Goal: Transaction & Acquisition: Purchase product/service

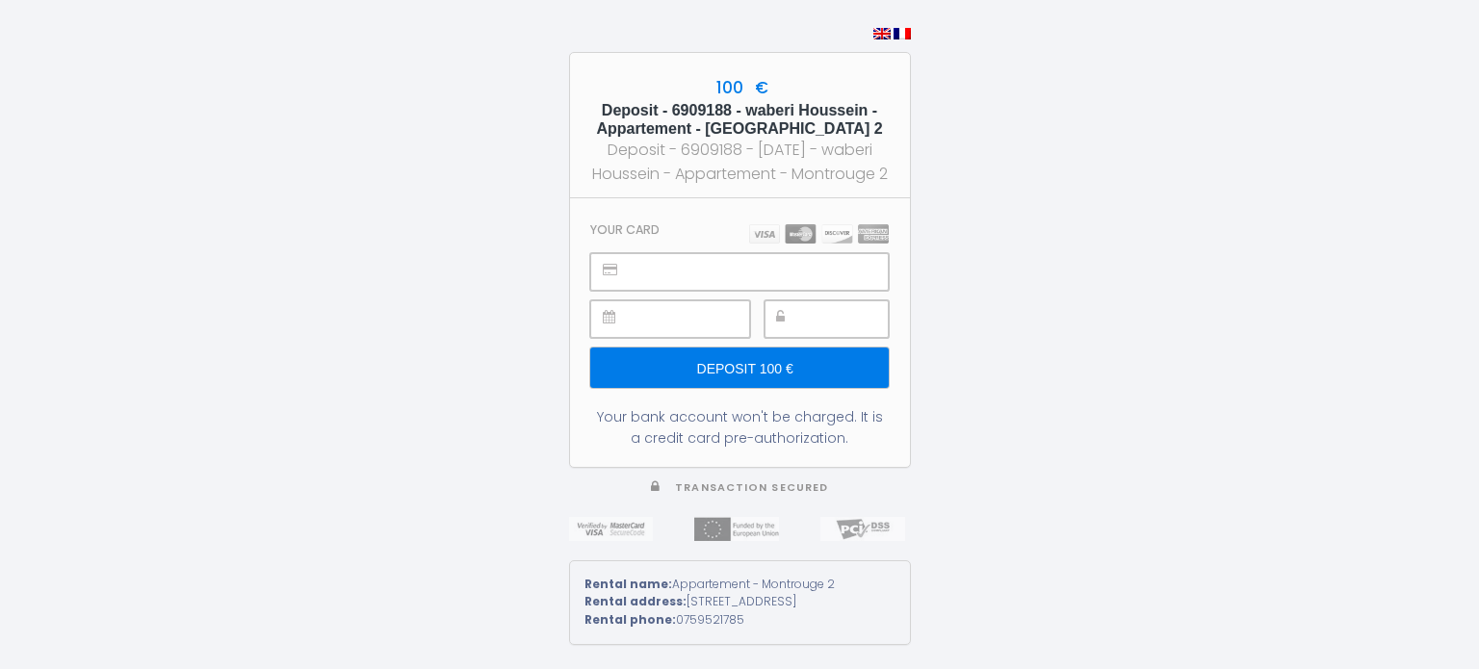
click at [697, 372] on input "Deposit 100 €" at bounding box center [739, 368] width 298 height 40
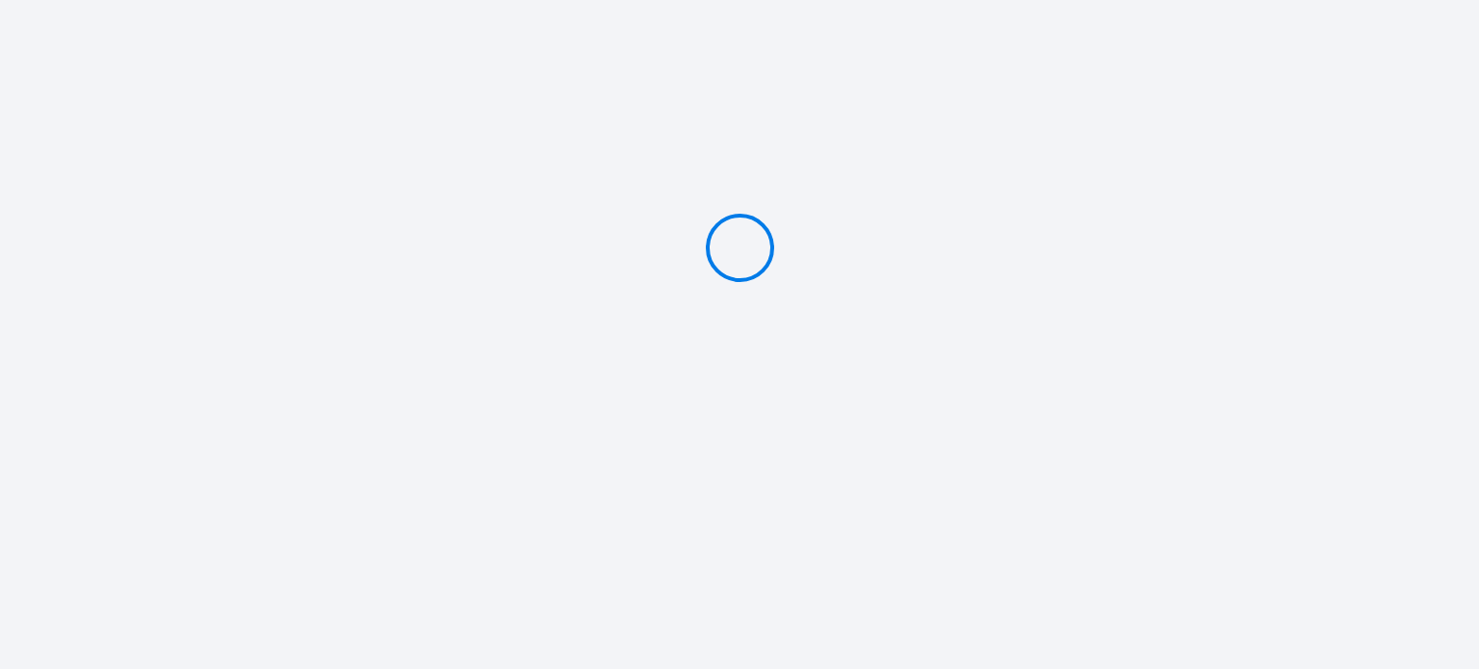
type input "Deposit 100 €"
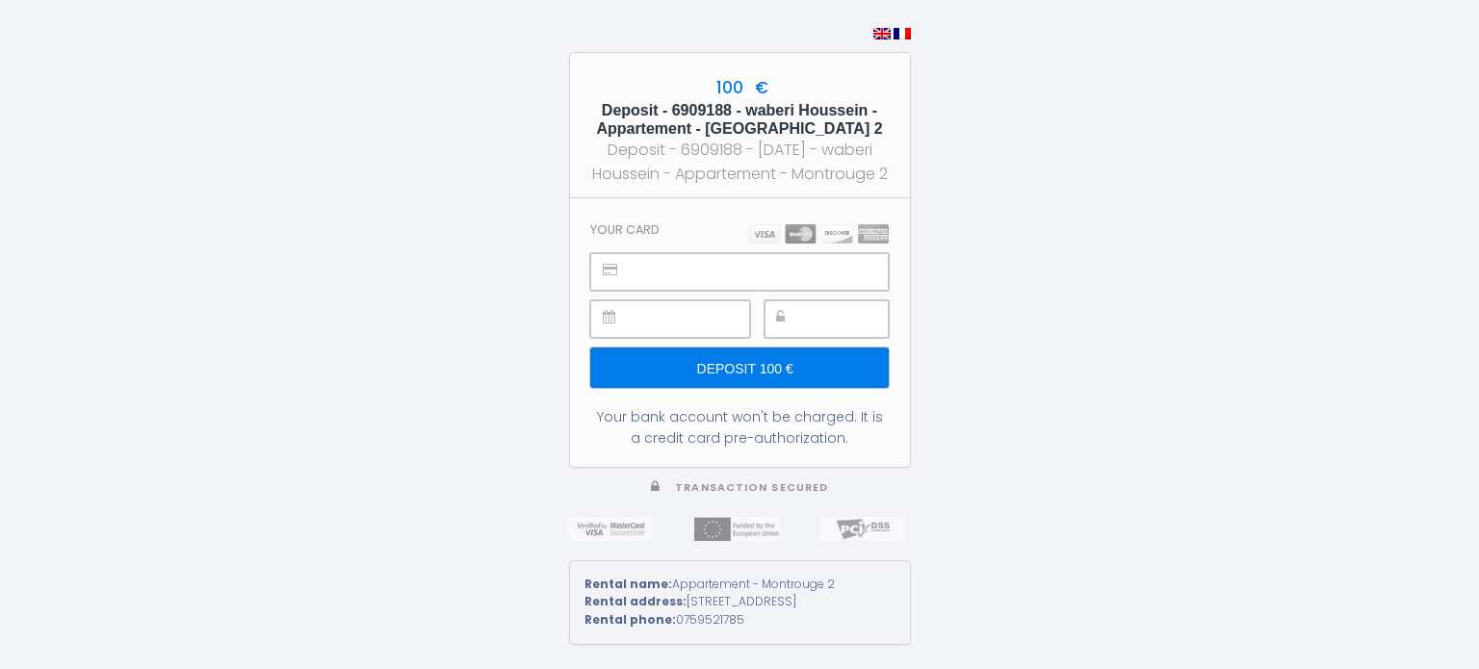
click at [847, 375] on input "Deposit 100 €" at bounding box center [739, 368] width 298 height 40
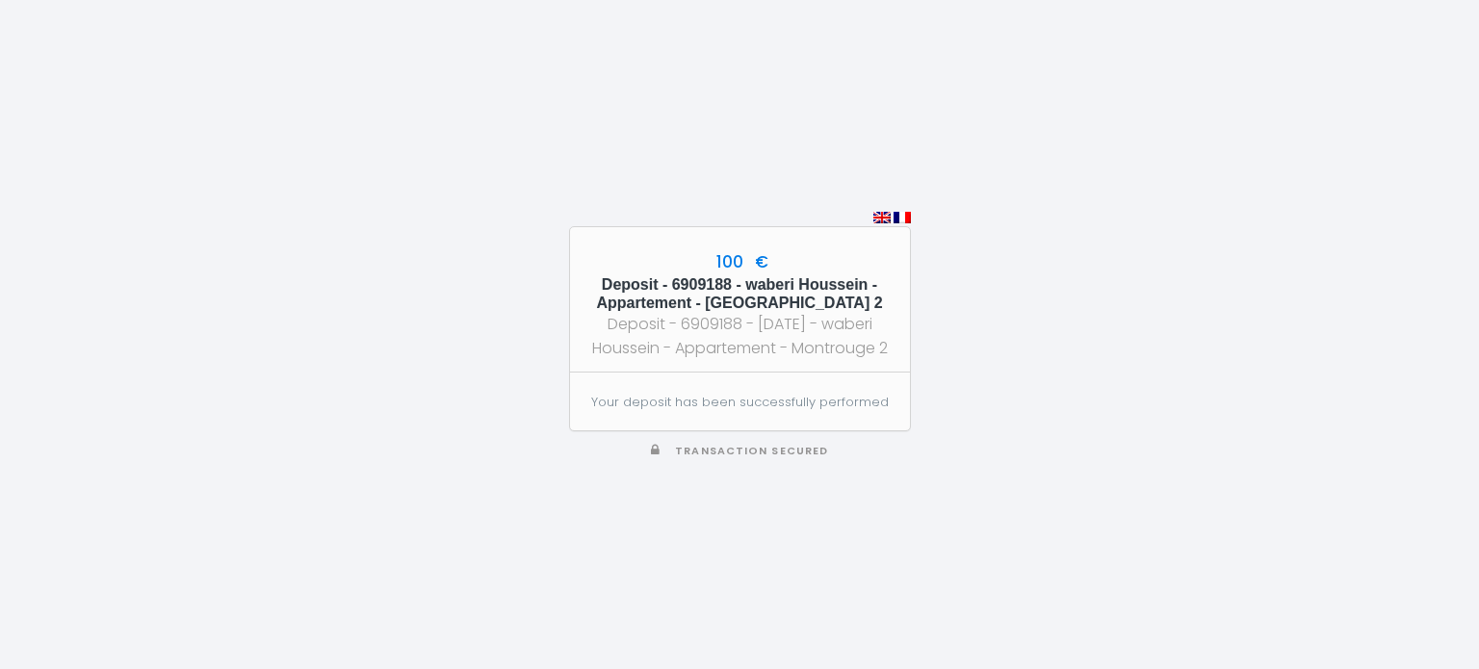
drag, startPoint x: 663, startPoint y: 299, endPoint x: 843, endPoint y: 377, distance: 195.9
click at [843, 377] on div "100 € Deposit - 6909188 - waberi Houssein - Appartement - Montrouge 2 Deposit -…" at bounding box center [740, 329] width 342 height 206
click at [845, 323] on div "Deposit - 6909188 - [DATE] - waberi Houssein - Appartement - Montrouge 2" at bounding box center [739, 336] width 305 height 48
